Goal: Task Accomplishment & Management: Use online tool/utility

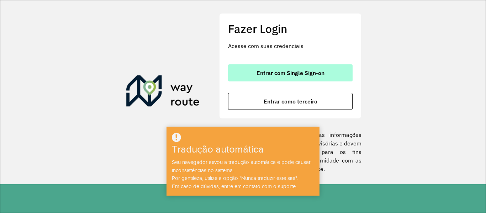
click at [252, 74] on button "Entrar com Single Sign-on" at bounding box center [290, 72] width 125 height 17
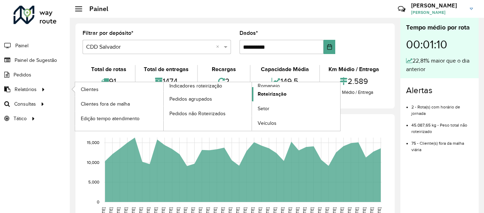
click at [258, 94] on font "Roteirização" at bounding box center [272, 94] width 29 height 6
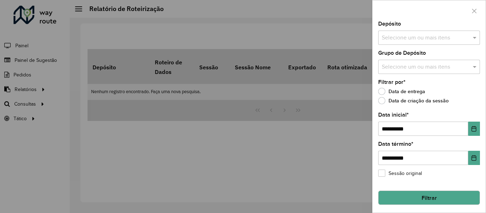
click at [403, 68] on input "text" at bounding box center [425, 67] width 91 height 9
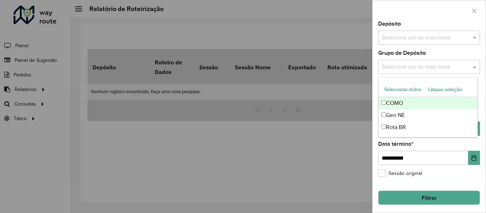
click at [411, 38] on input "text" at bounding box center [425, 38] width 91 height 9
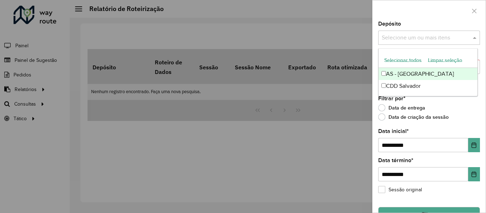
click at [404, 58] on font "Selecionar todos" at bounding box center [402, 60] width 37 height 6
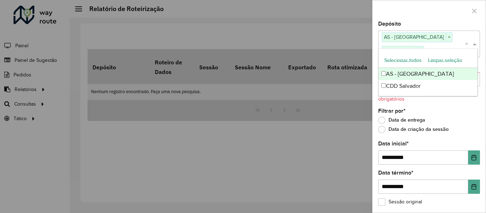
click at [405, 14] on div at bounding box center [429, 10] width 113 height 21
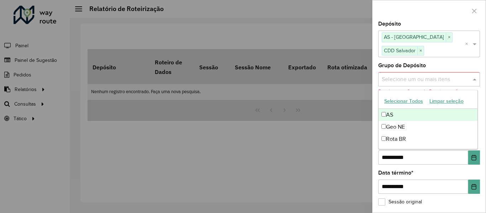
click at [395, 81] on input "text" at bounding box center [425, 79] width 91 height 9
click at [397, 100] on font "Selecionar todos" at bounding box center [402, 102] width 37 height 6
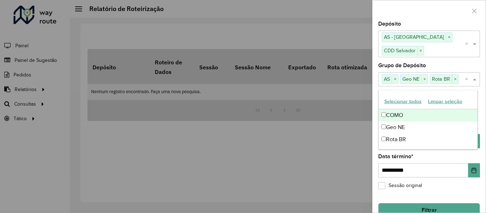
click at [410, 10] on div at bounding box center [429, 10] width 113 height 21
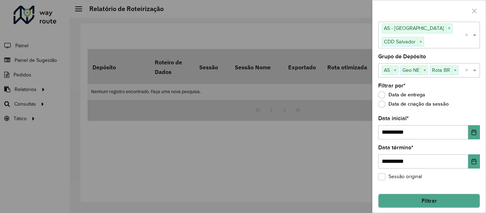
scroll to position [13, 0]
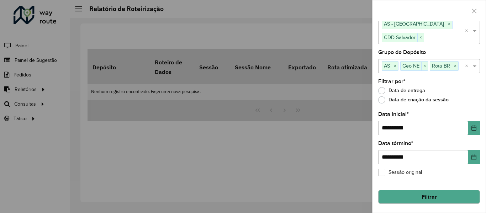
click at [429, 195] on font "Filtrar" at bounding box center [429, 197] width 15 height 6
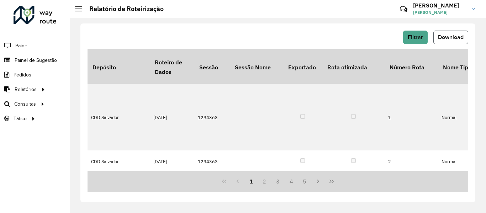
click at [444, 36] on font "Download" at bounding box center [451, 37] width 26 height 6
